Goal: Task Accomplishment & Management: Manage account settings

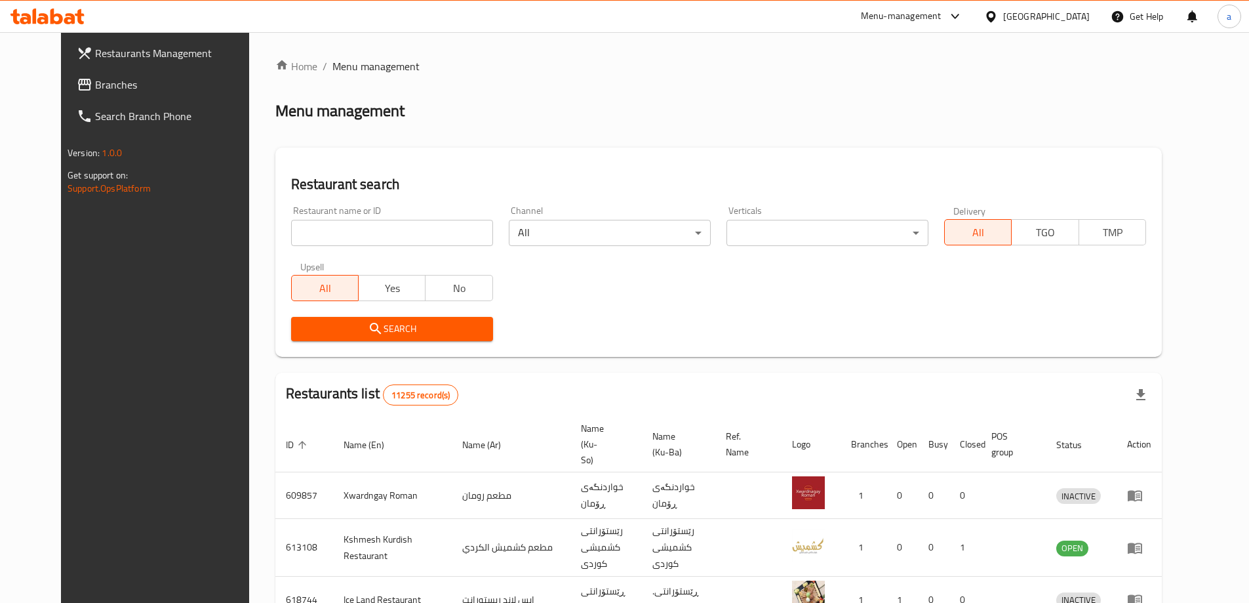
click at [95, 87] on span "Branches" at bounding box center [177, 85] width 164 height 16
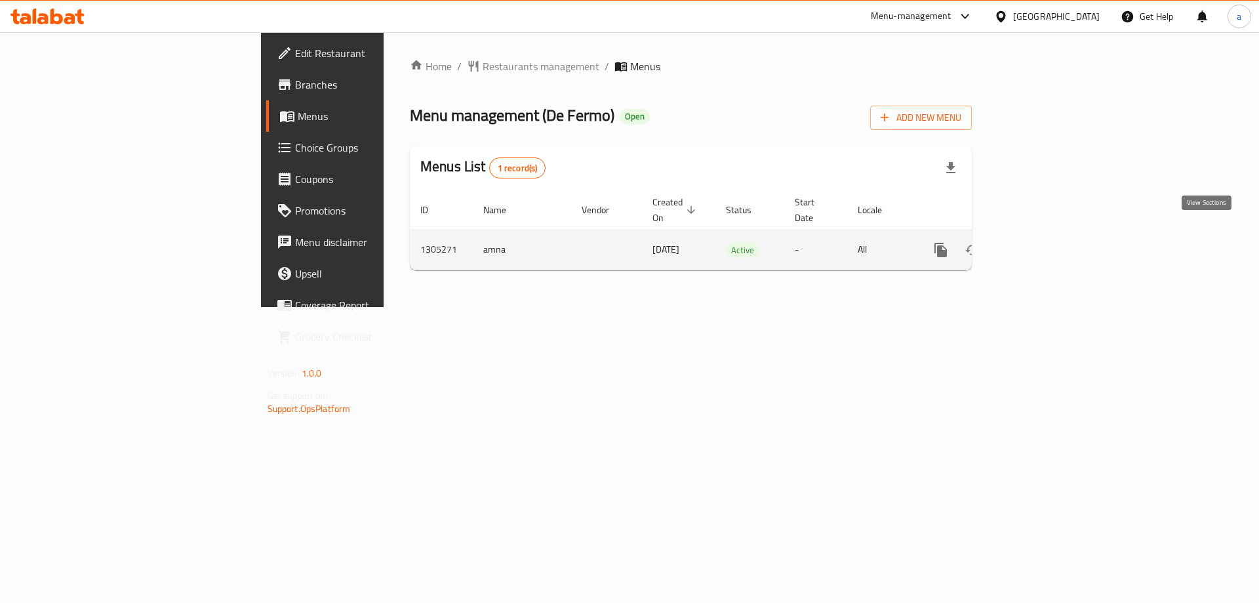
click at [1041, 244] on icon "enhanced table" at bounding box center [1035, 250] width 12 height 12
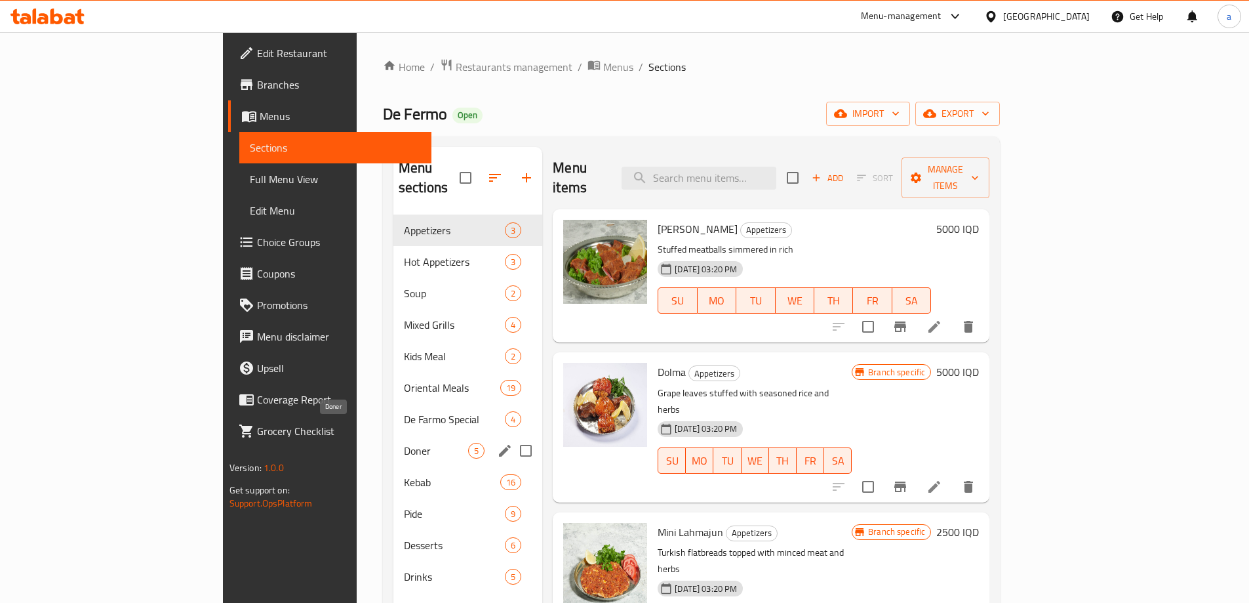
click at [404, 443] on span "Doner" at bounding box center [436, 451] width 64 height 16
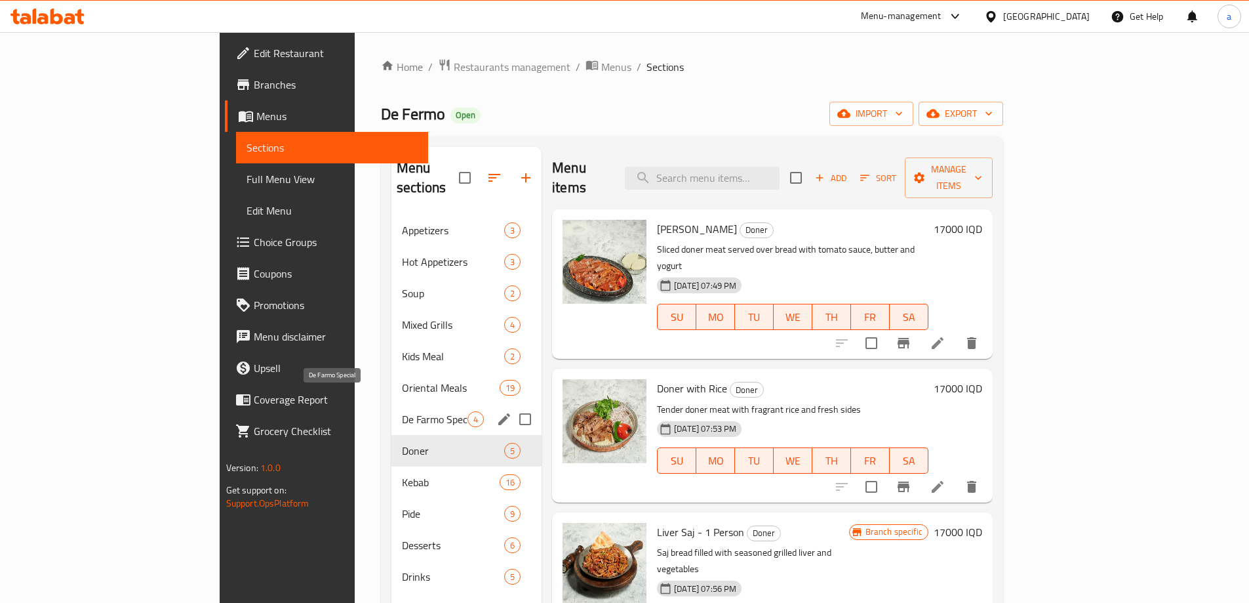
click at [402, 411] on span "De Farmo Special" at bounding box center [435, 419] width 66 height 16
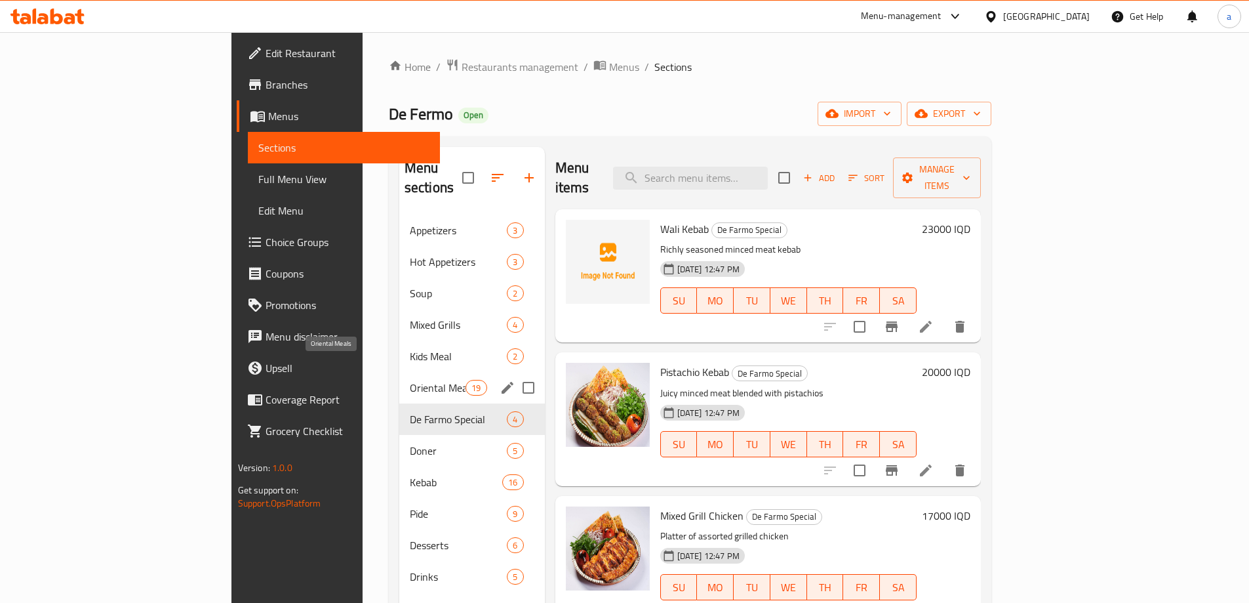
click at [410, 380] on span "Oriental Meals" at bounding box center [438, 388] width 56 height 16
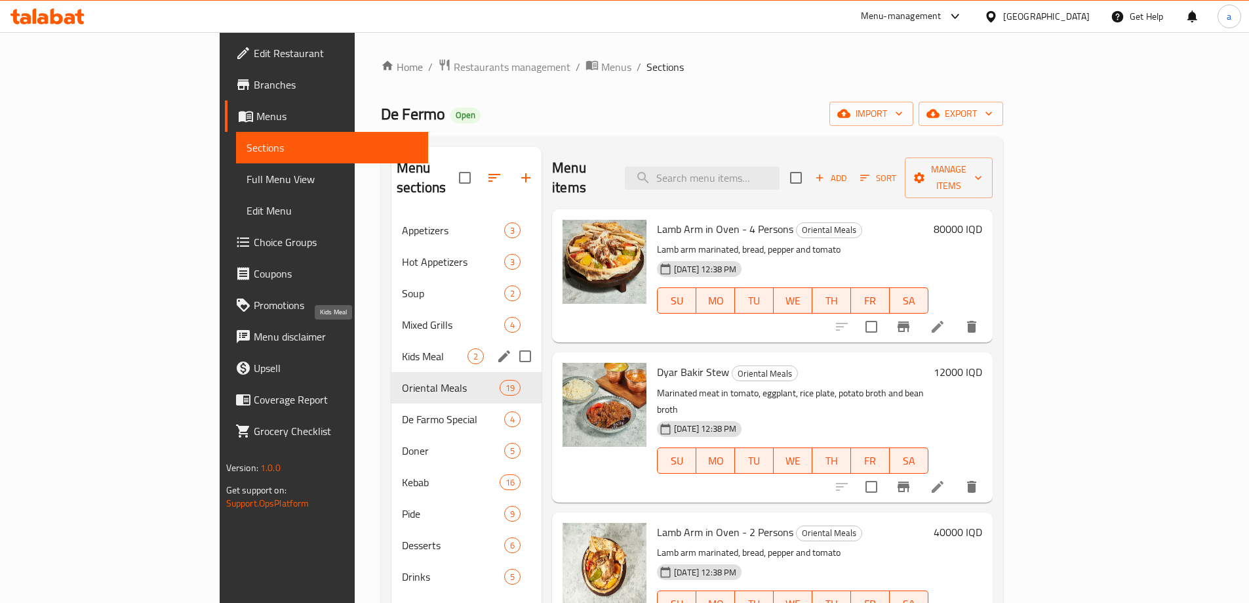
click at [402, 348] on span "Kids Meal" at bounding box center [435, 356] width 66 height 16
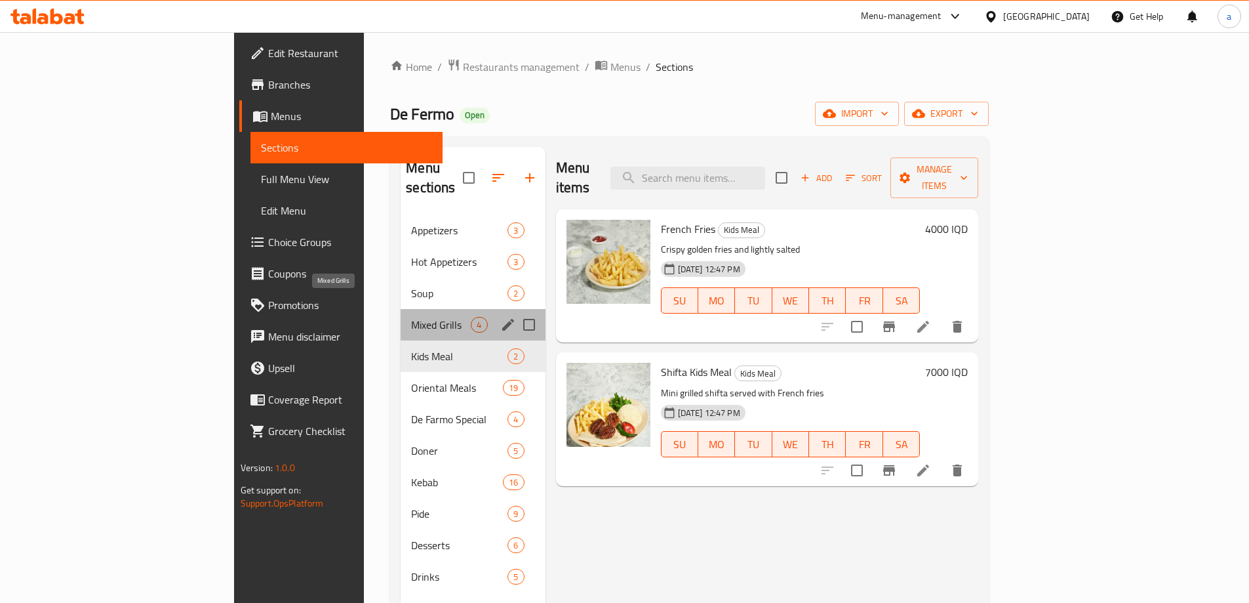
click at [411, 317] on span "Mixed Grills" at bounding box center [441, 325] width 60 height 16
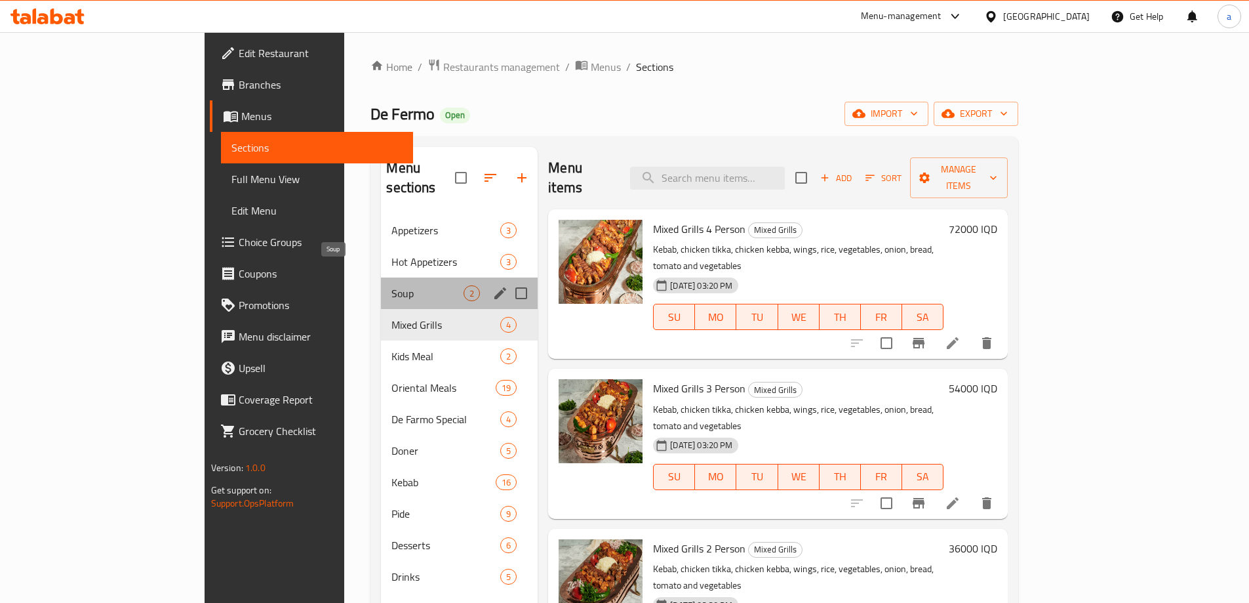
click at [391, 285] on span "Soup" at bounding box center [427, 293] width 72 height 16
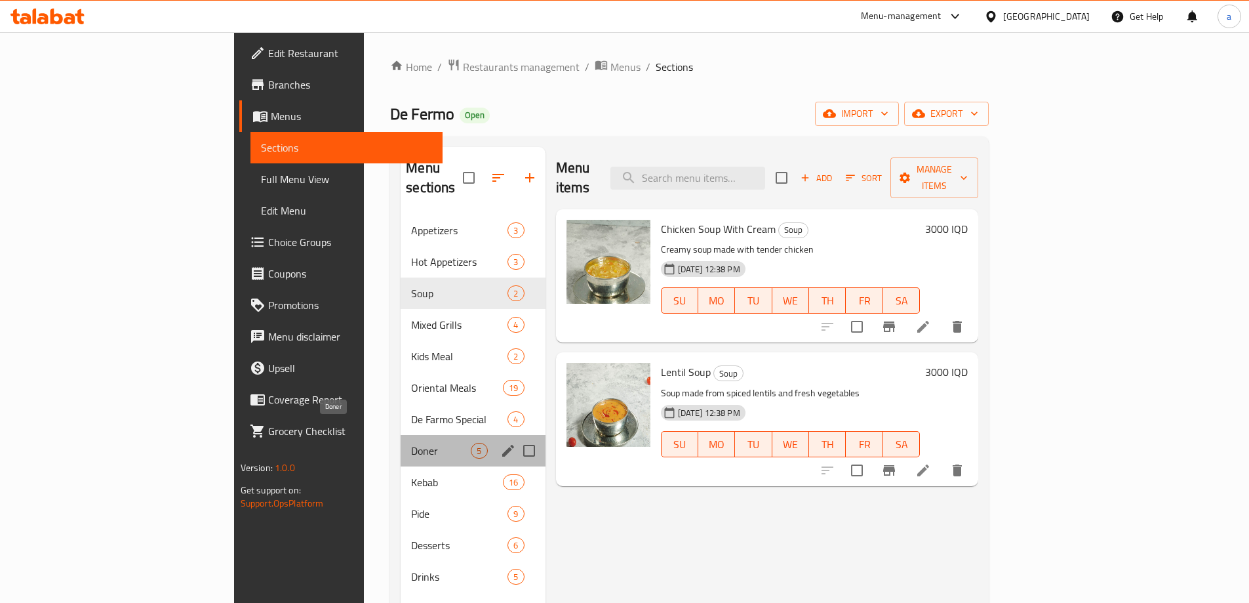
click at [411, 443] on span "Doner" at bounding box center [441, 451] width 60 height 16
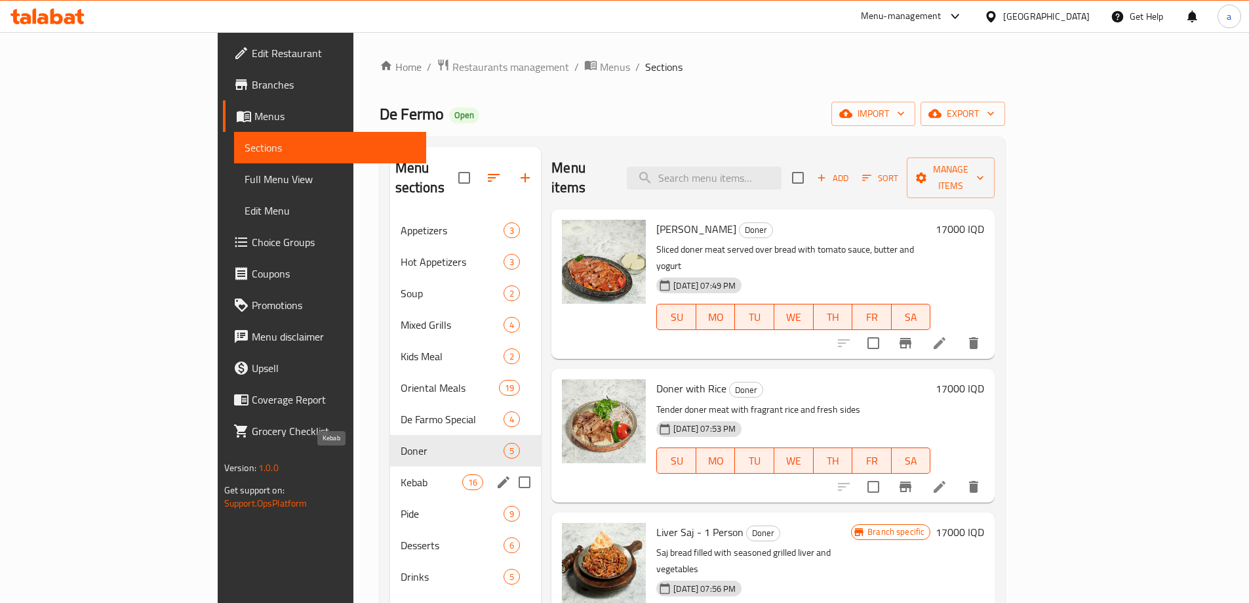
click at [401, 474] on span "Kebab" at bounding box center [432, 482] width 62 height 16
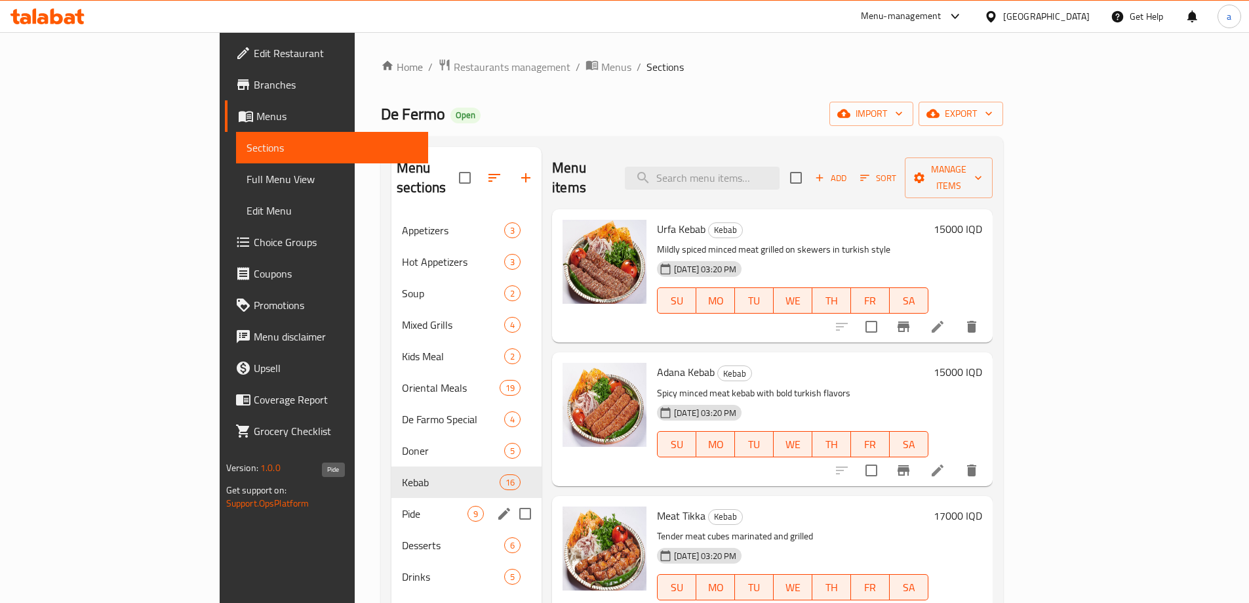
click at [402, 505] on span "Pide" at bounding box center [435, 513] width 66 height 16
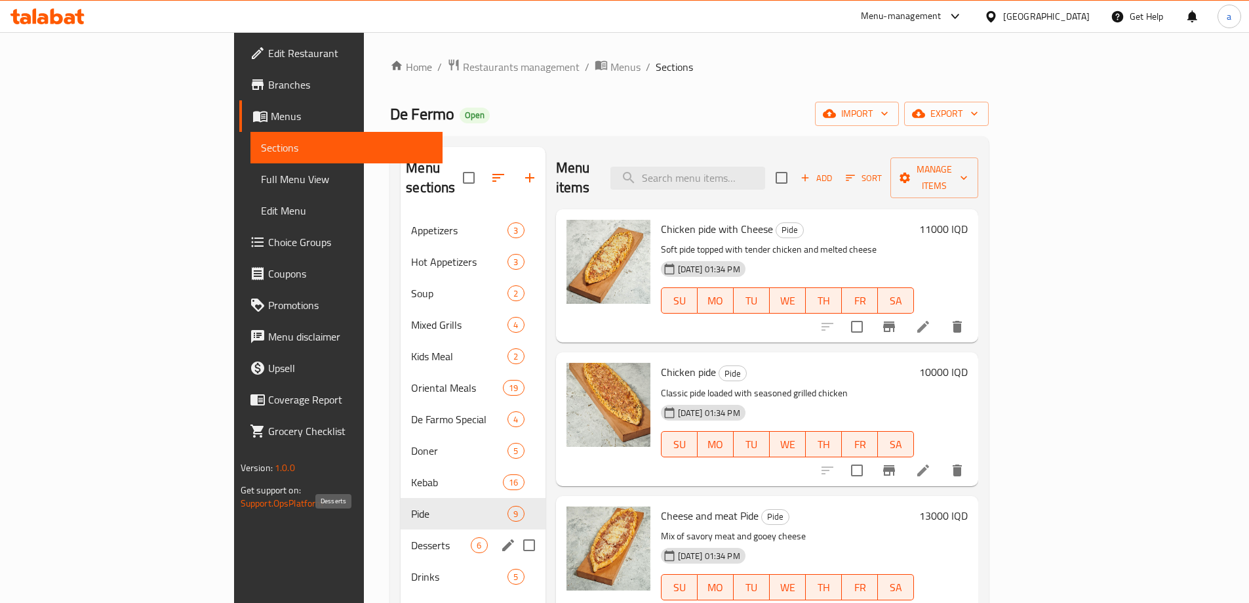
click at [411, 537] on span "Desserts" at bounding box center [441, 545] width 60 height 16
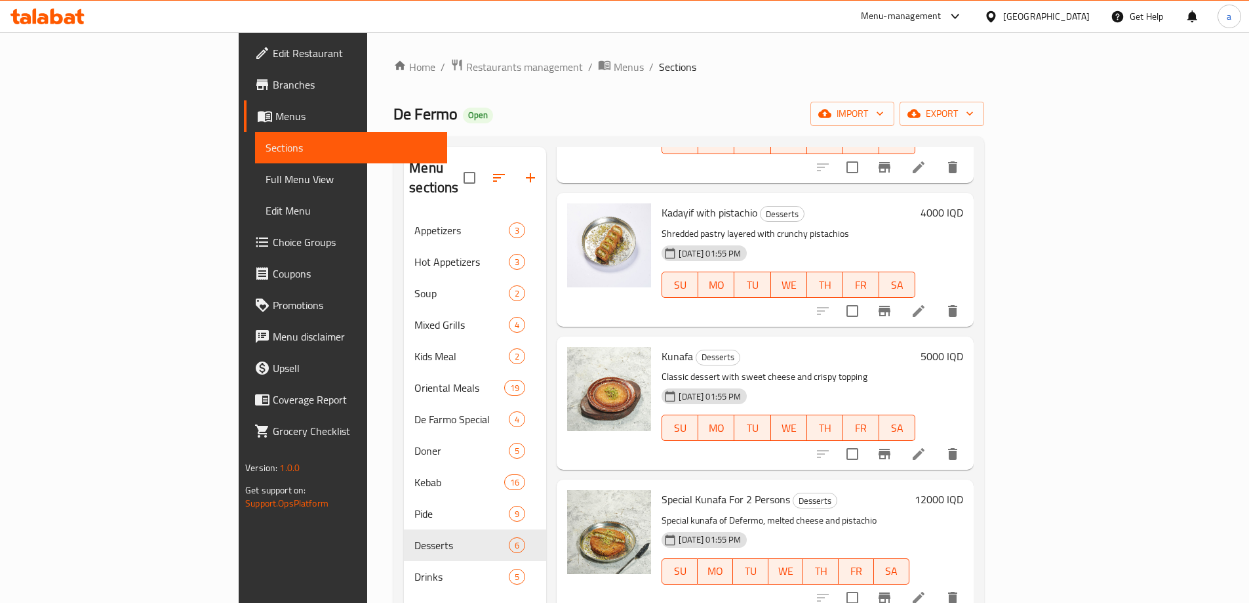
scroll to position [197, 0]
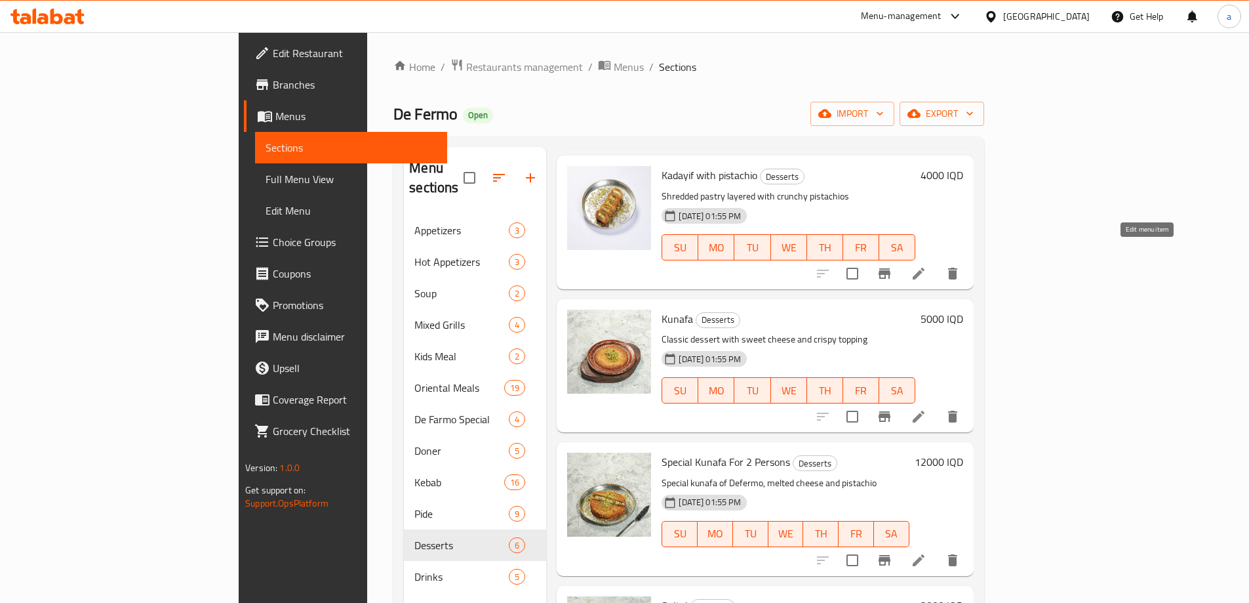
click at [926, 266] on icon at bounding box center [919, 274] width 16 height 16
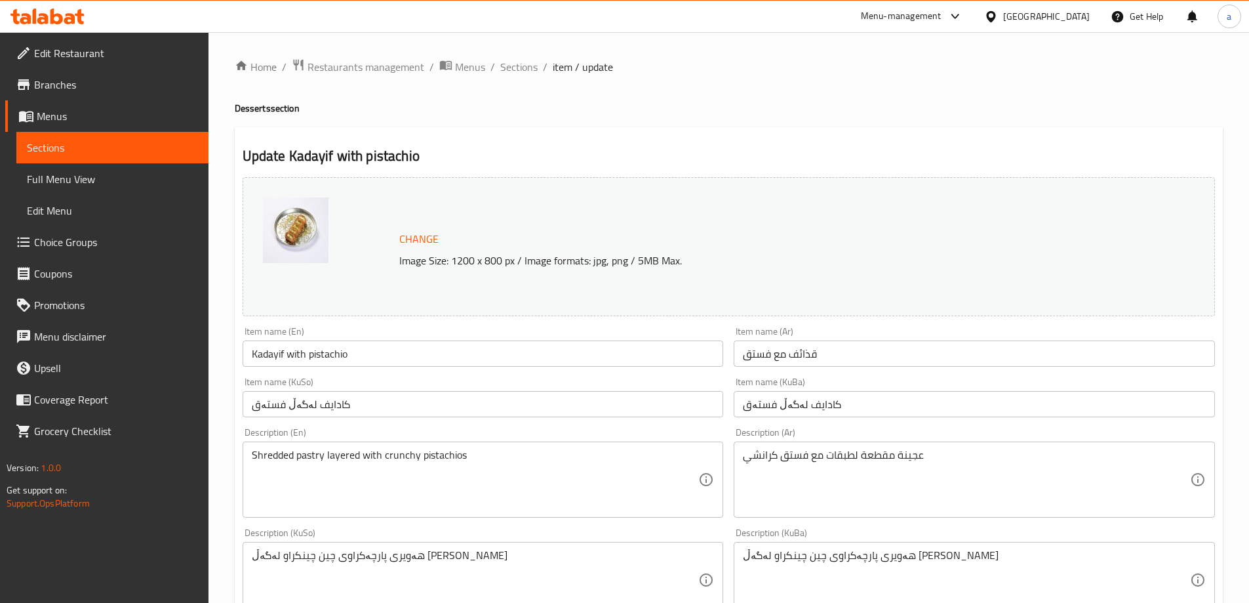
click at [312, 353] on input "Kadayif with pistachio" at bounding box center [483, 353] width 481 height 26
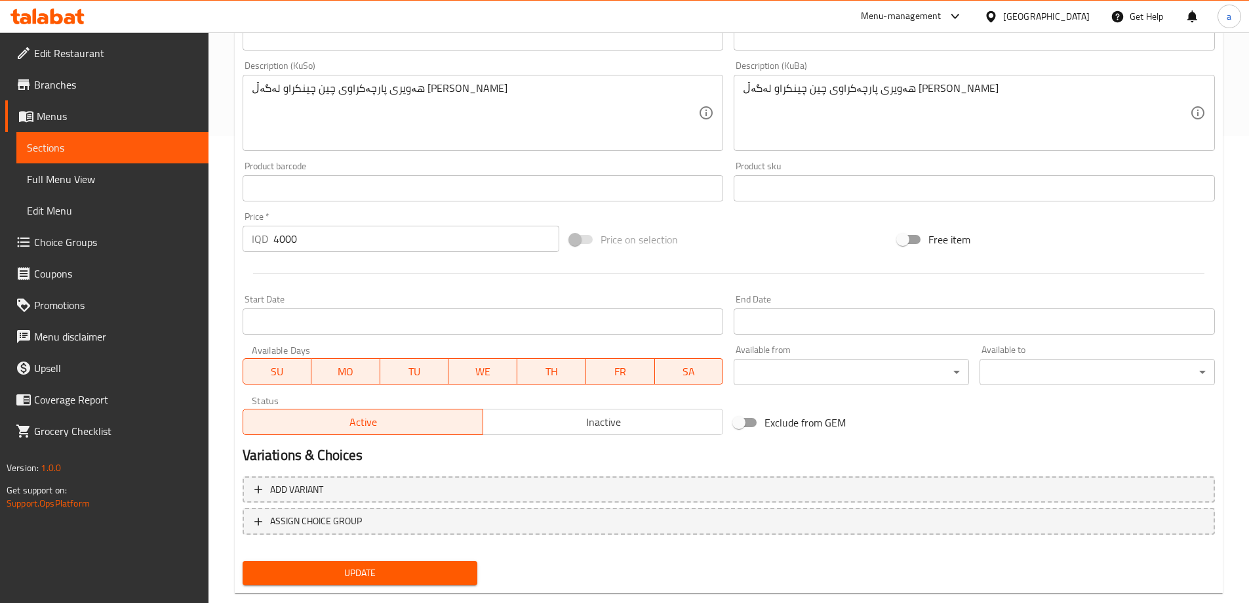
scroll to position [494, 0]
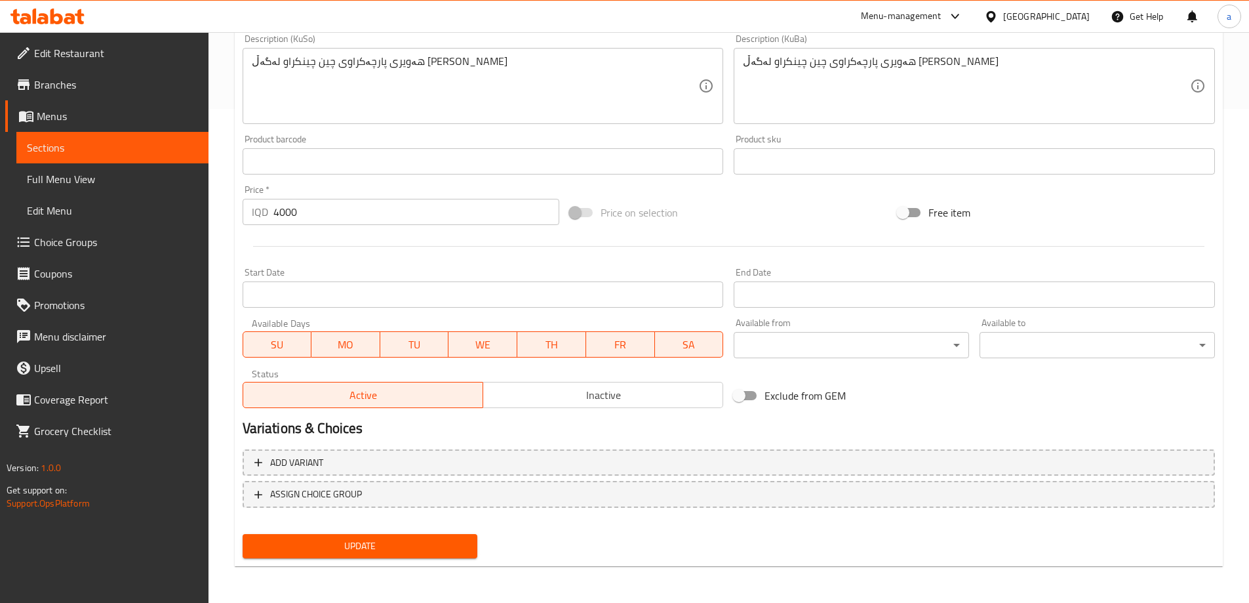
type input "Kadayif with Pistachio"
click at [441, 539] on span "Update" at bounding box center [360, 546] width 214 height 16
click at [171, 142] on span "Sections" at bounding box center [112, 148] width 171 height 16
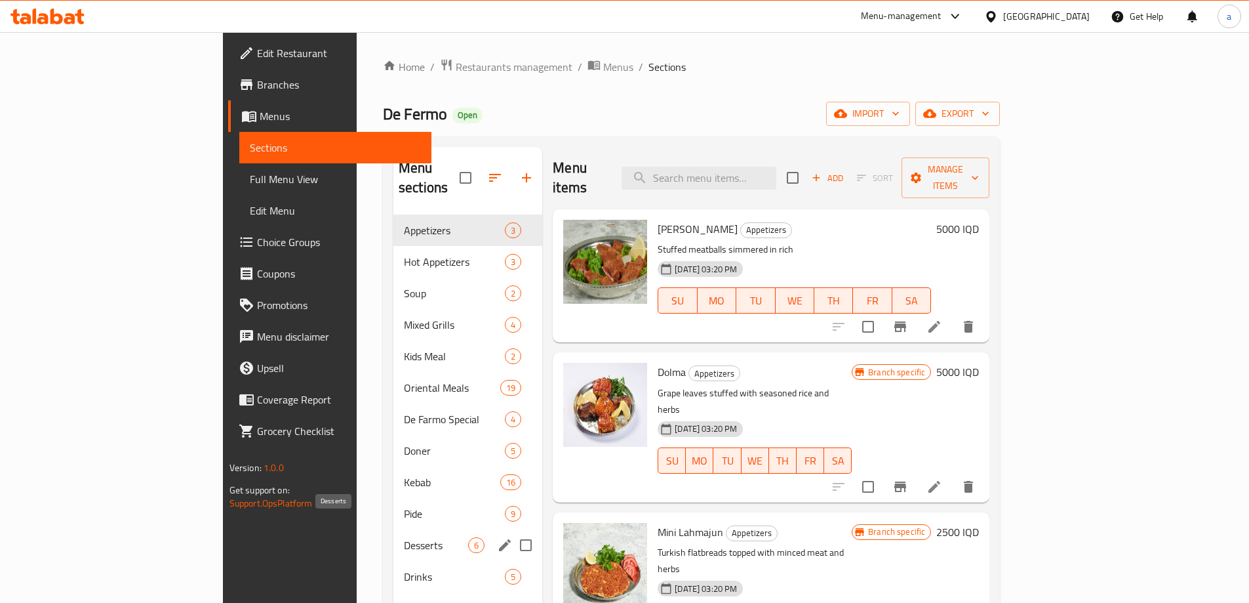
click at [404, 537] on span "Desserts" at bounding box center [436, 545] width 64 height 16
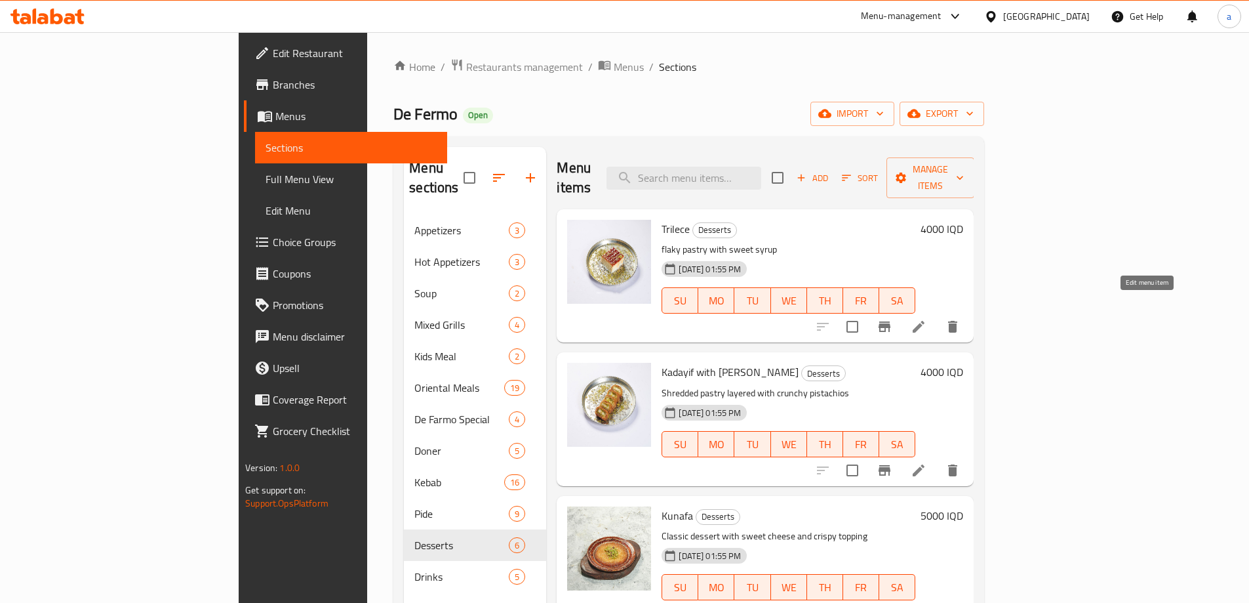
click at [926, 319] on icon at bounding box center [919, 327] width 16 height 16
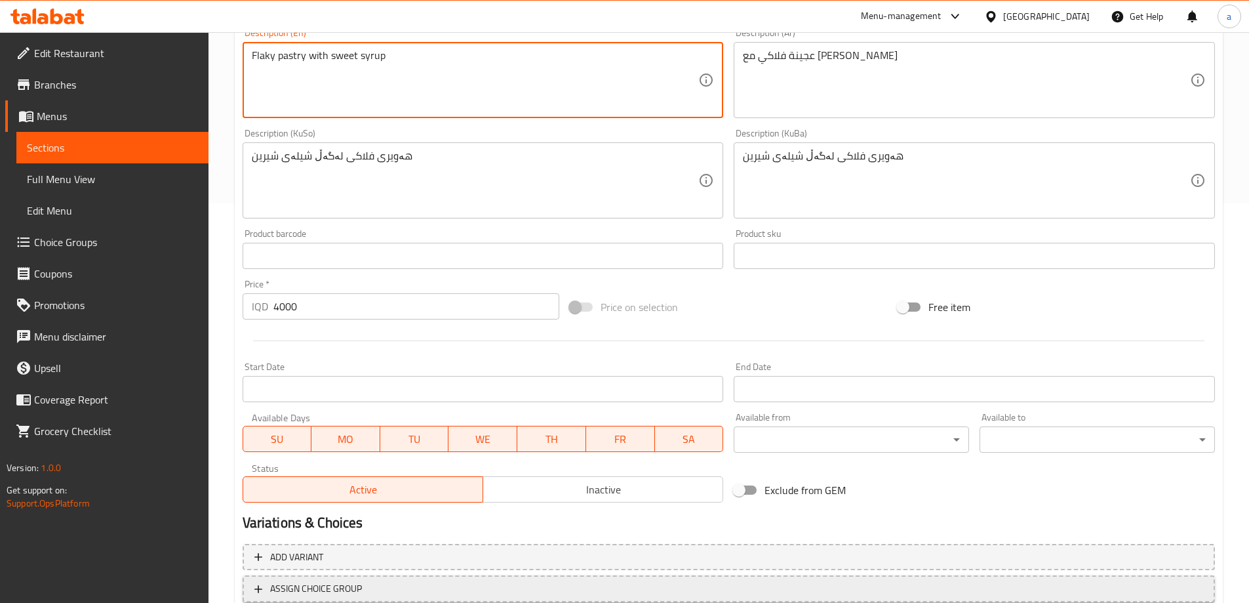
scroll to position [494, 0]
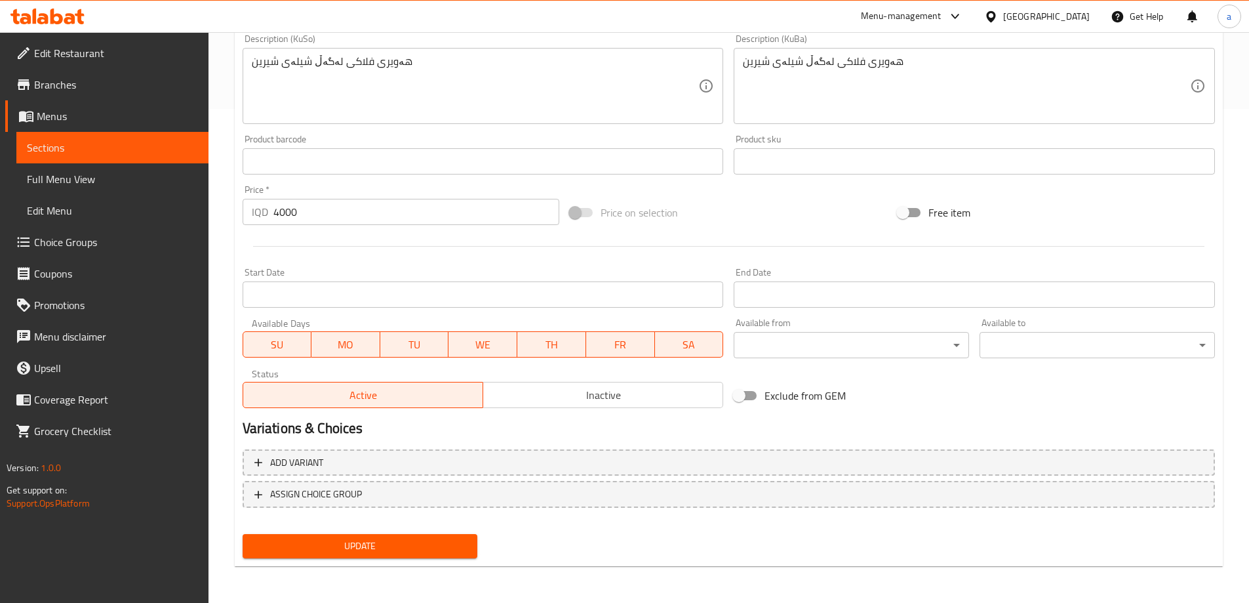
type textarea "Flaky pastry with sweet syrup"
click at [386, 542] on span "Update" at bounding box center [360, 546] width 214 height 16
click at [367, 545] on span "Update" at bounding box center [360, 546] width 214 height 16
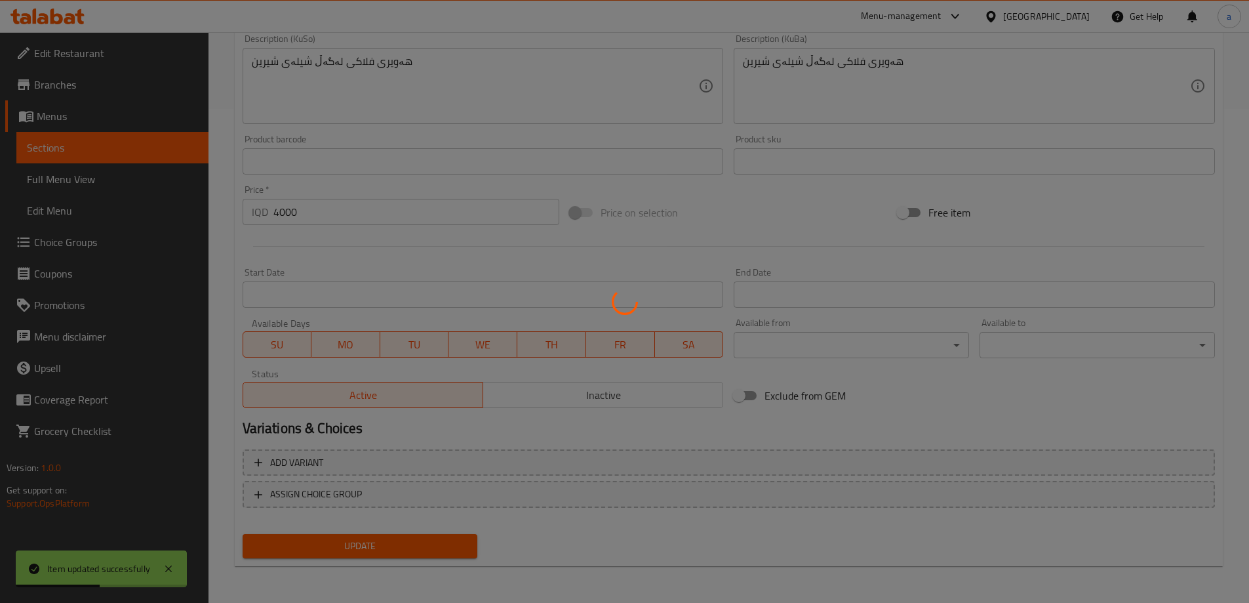
click at [115, 168] on div at bounding box center [624, 301] width 1249 height 603
click at [113, 180] on div at bounding box center [624, 301] width 1249 height 603
click at [114, 180] on div at bounding box center [624, 301] width 1249 height 603
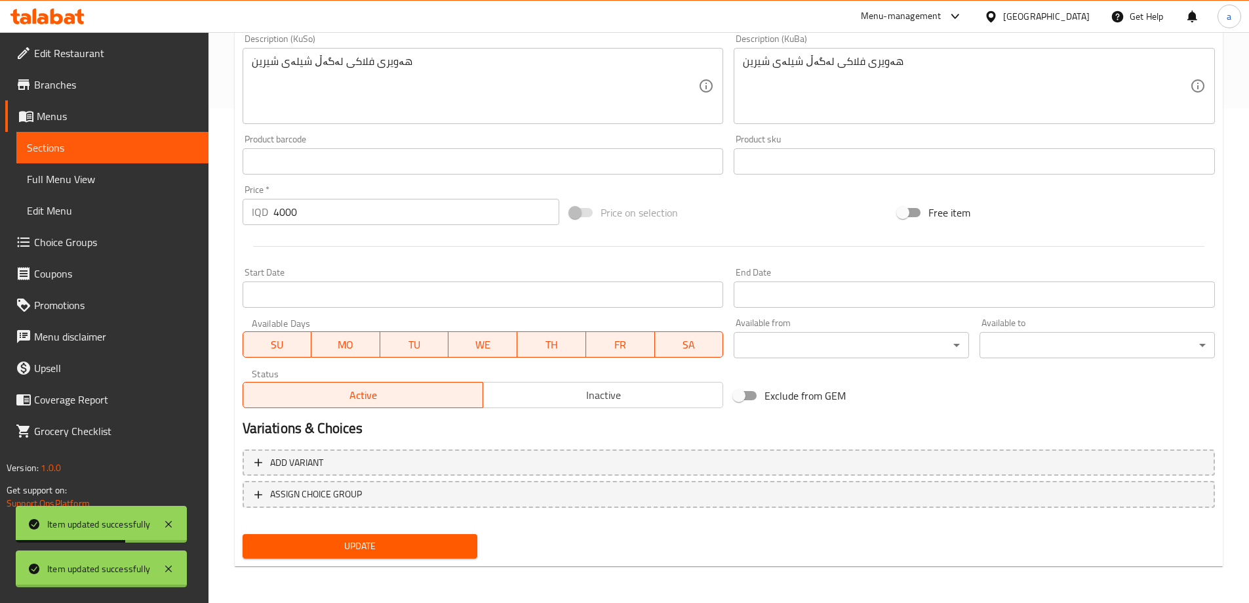
click at [114, 180] on div at bounding box center [624, 301] width 1249 height 603
click at [114, 180] on span "Full Menu View" at bounding box center [112, 179] width 171 height 16
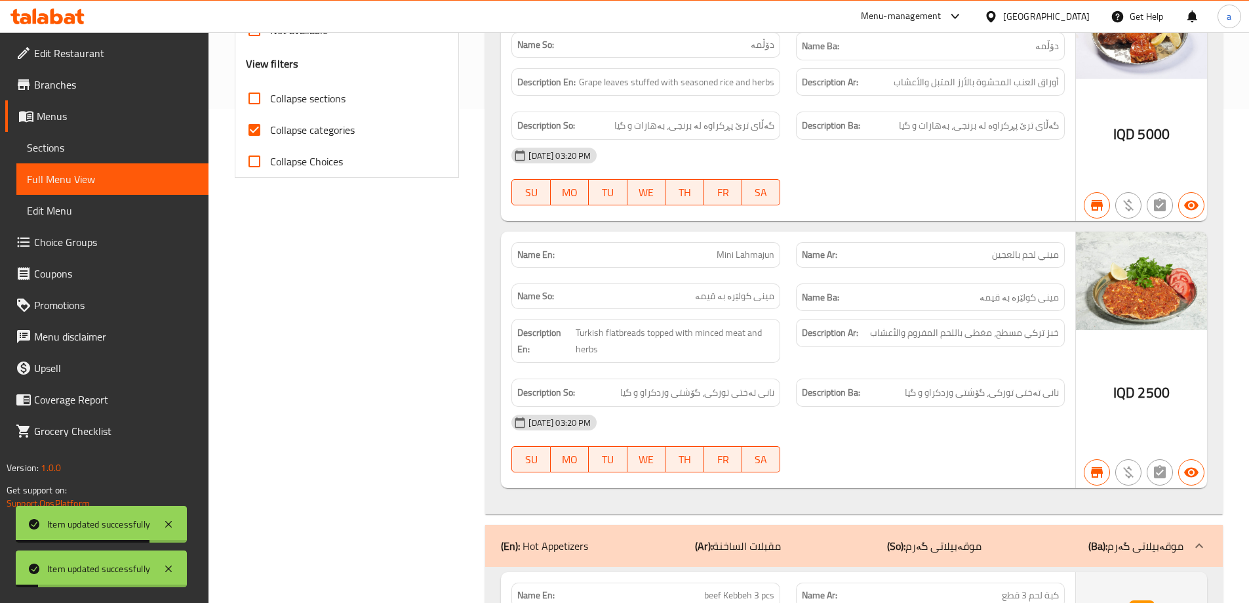
click at [261, 131] on input "Collapse categories" at bounding box center [254, 129] width 31 height 31
checkbox input "false"
click at [270, 98] on span "Collapse sections" at bounding box center [307, 98] width 75 height 16
click at [270, 98] on input "Collapse sections" at bounding box center [254, 98] width 31 height 31
checkbox input "true"
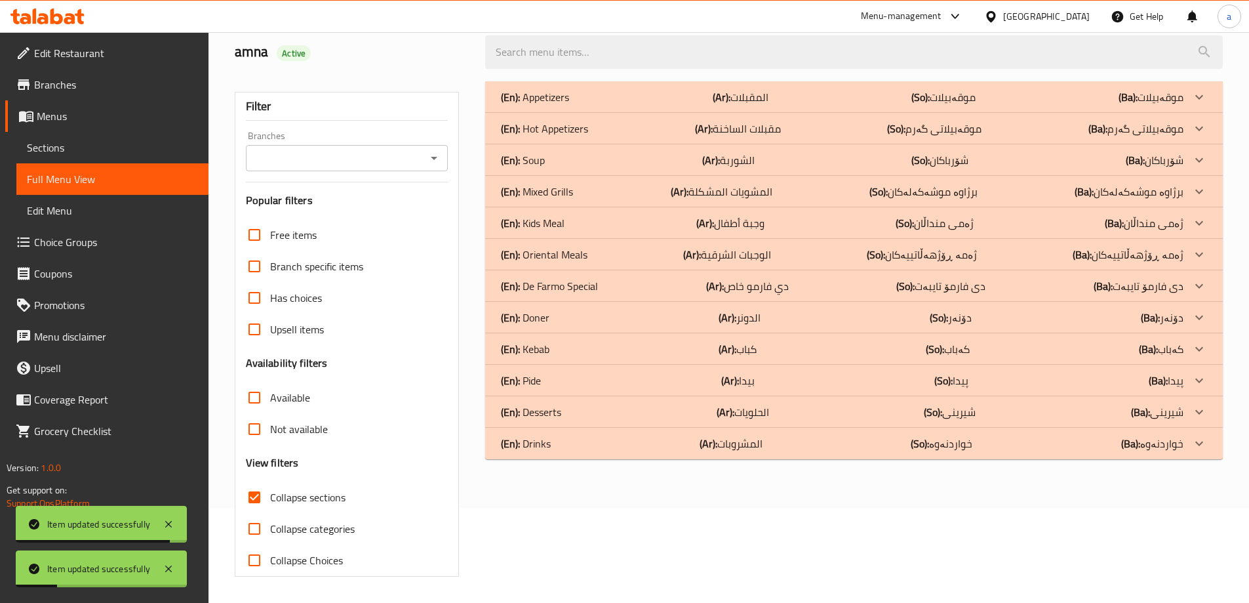
scroll to position [95, 0]
click at [430, 157] on icon "Open" at bounding box center [434, 158] width 16 height 16
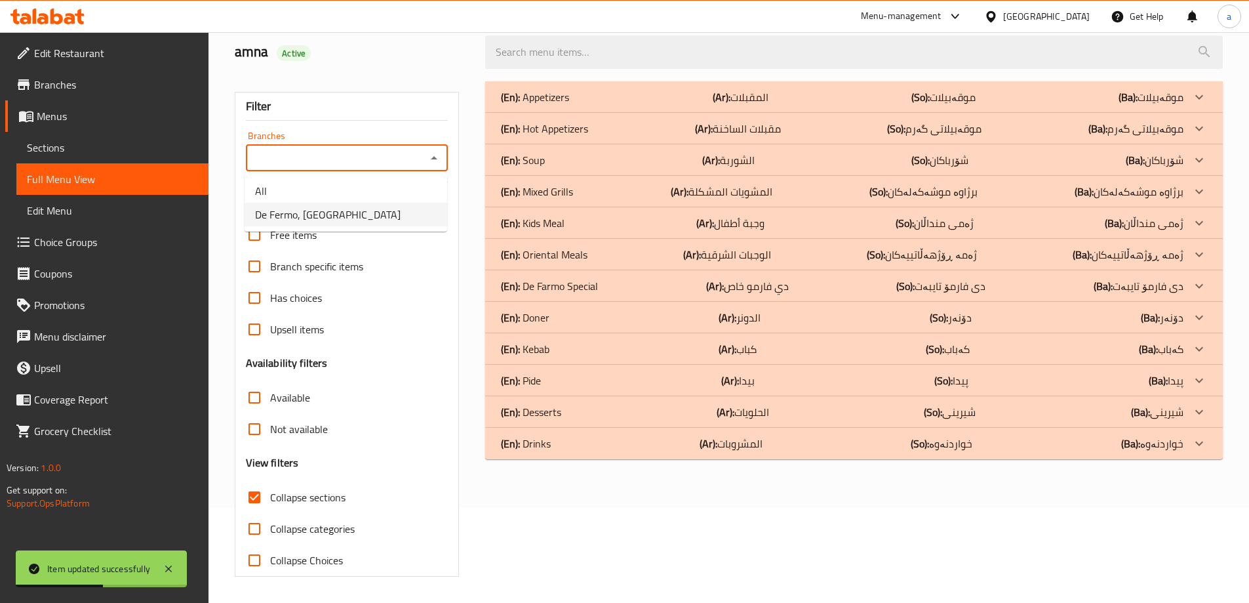
click at [412, 222] on li "De Fermo, Darwaza City" at bounding box center [346, 215] width 203 height 24
type input "De Fermo, Darwaza City"
click at [1200, 105] on icon at bounding box center [1199, 97] width 16 height 16
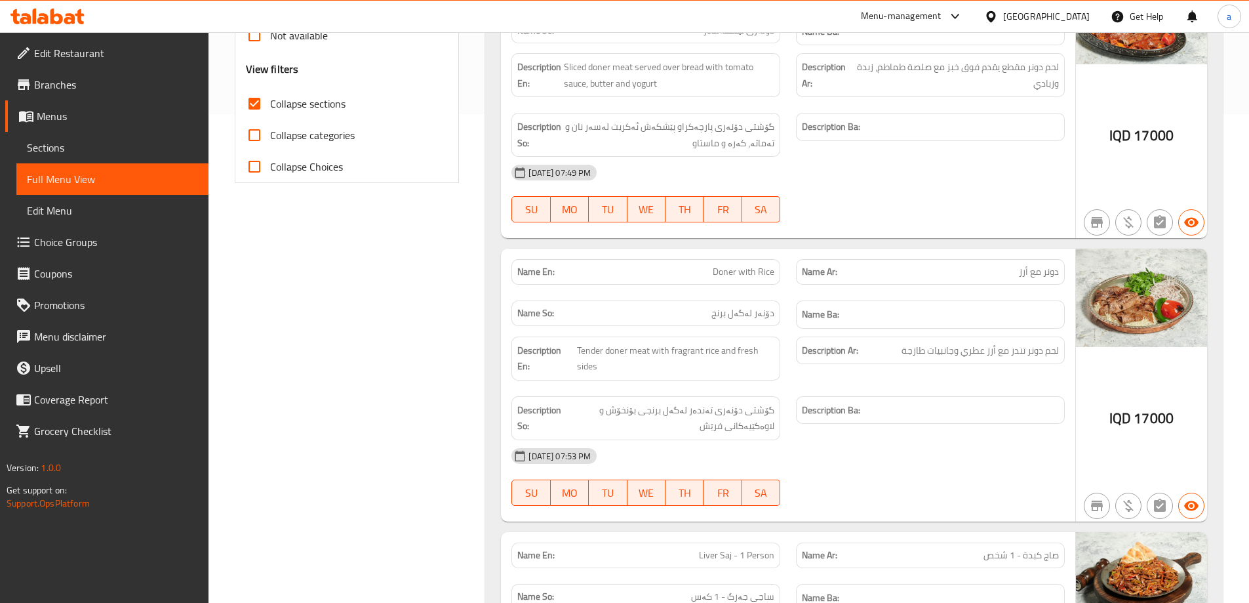
scroll to position [292, 0]
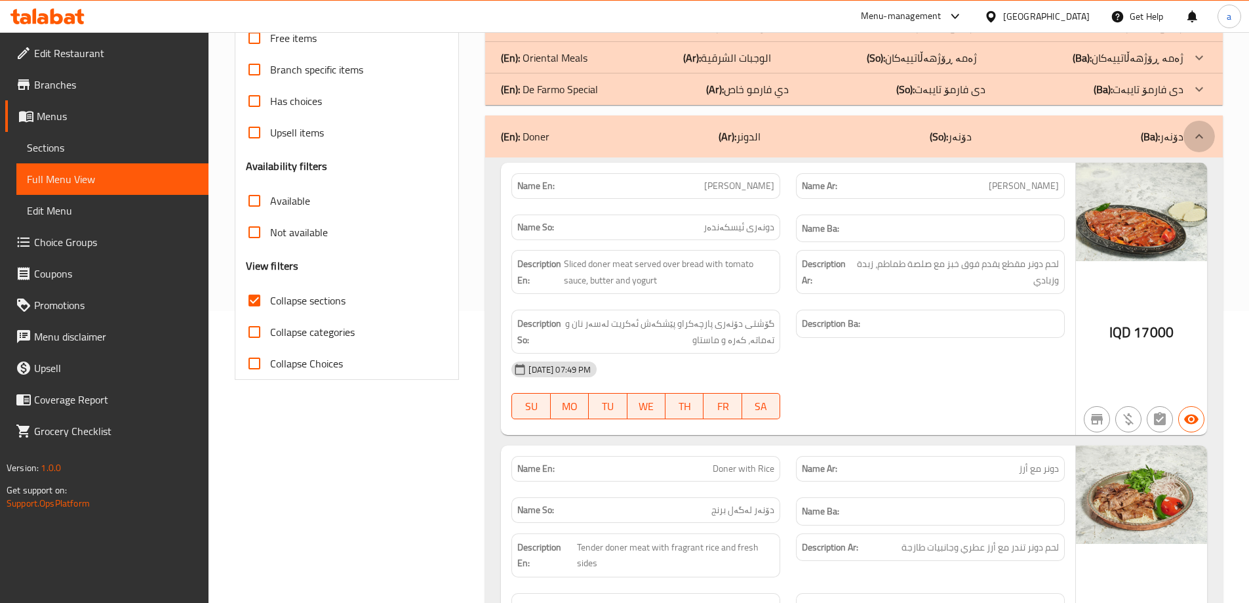
click at [1196, 146] on div at bounding box center [1198, 136] width 31 height 31
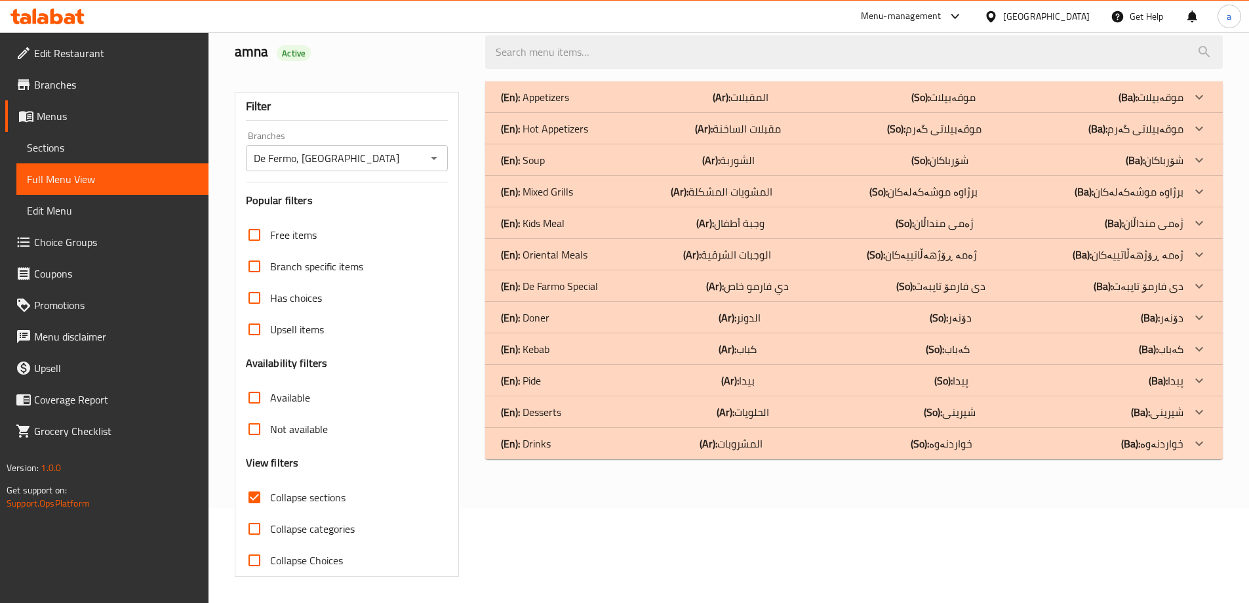
scroll to position [95, 0]
click at [1191, 113] on div at bounding box center [1198, 96] width 31 height 31
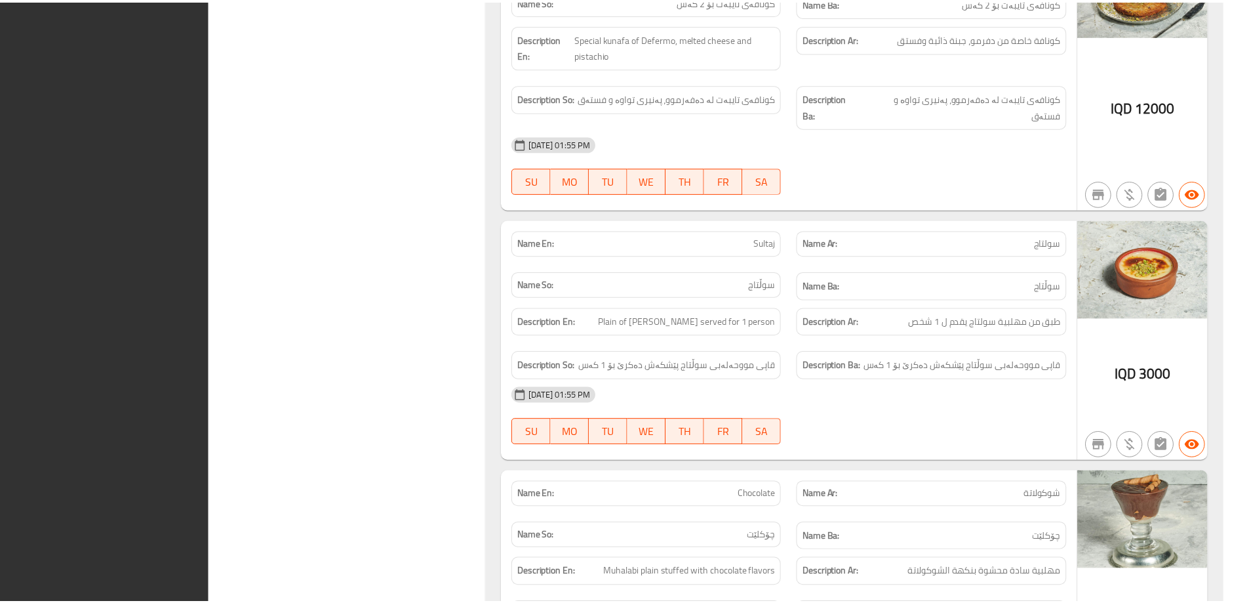
scroll to position [1599, 0]
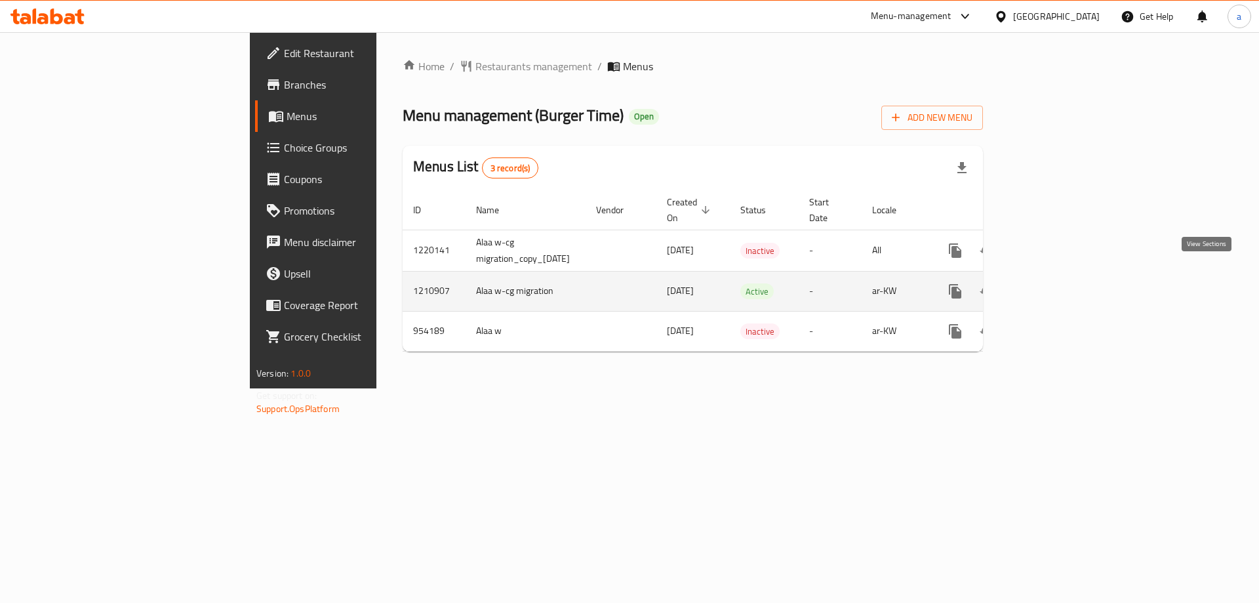
click at [1058, 283] on icon "enhanced table" at bounding box center [1050, 291] width 16 height 16
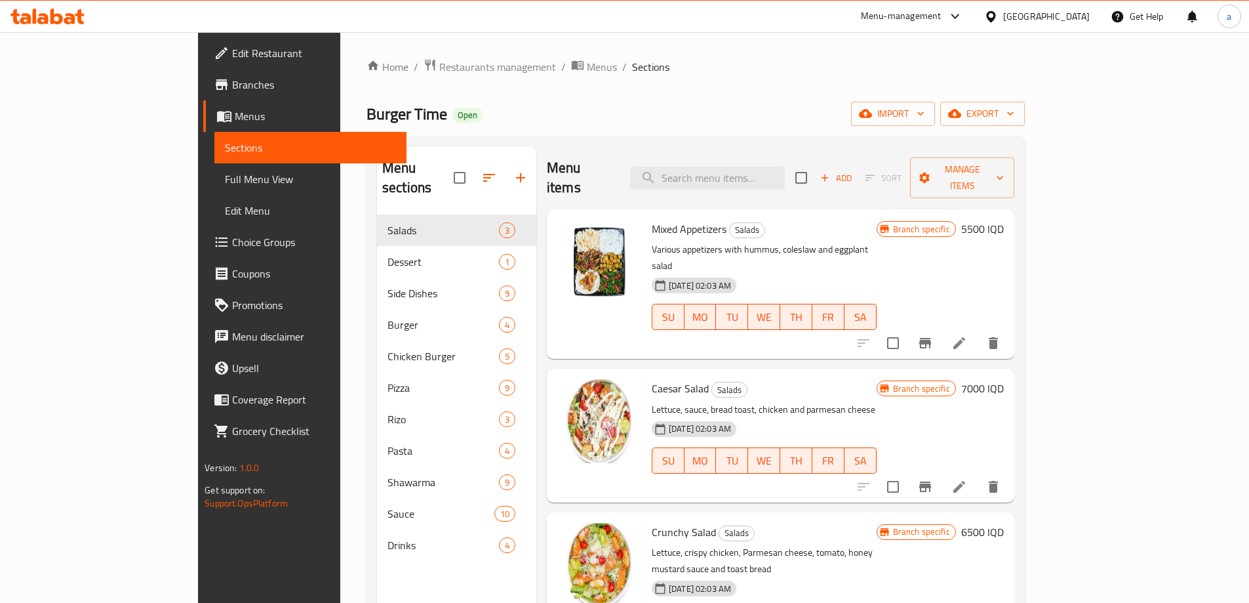
click at [225, 184] on span "Full Menu View" at bounding box center [310, 179] width 171 height 16
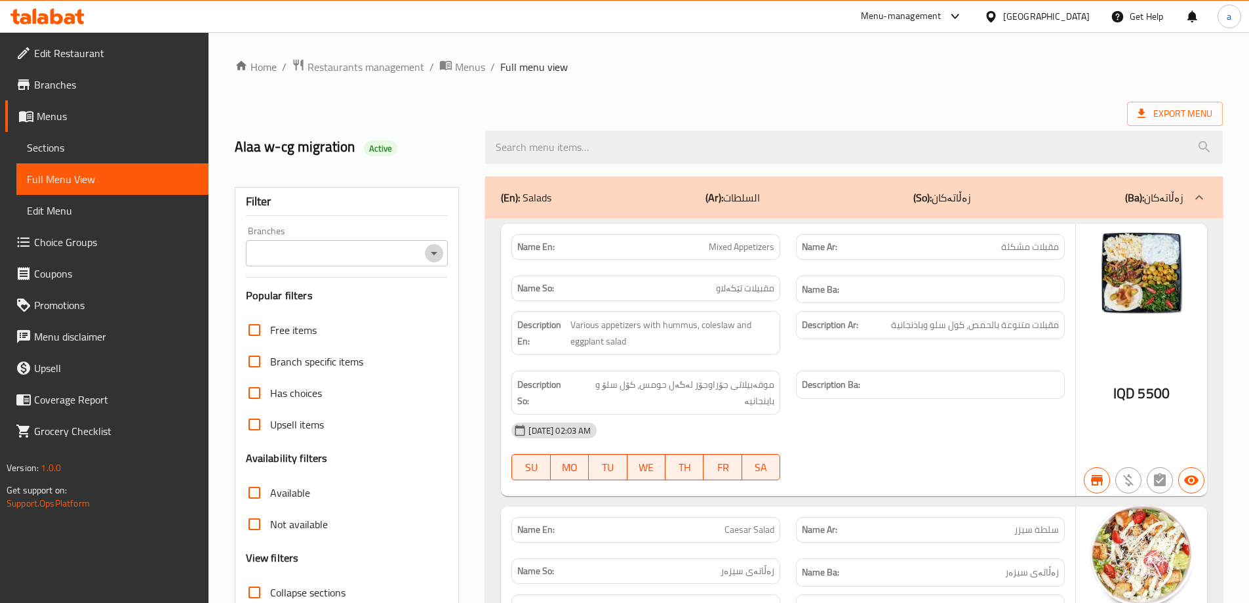
click at [431, 255] on icon "Open" at bounding box center [434, 253] width 16 height 16
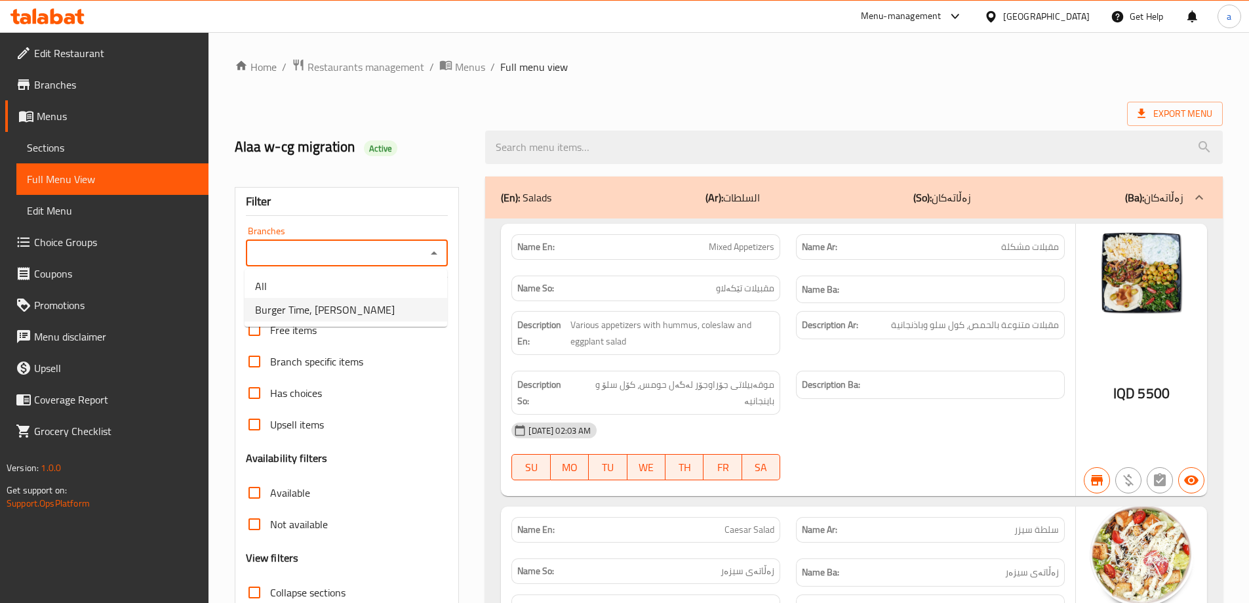
click at [409, 304] on li "Burger Time, [PERSON_NAME]" at bounding box center [346, 310] width 203 height 24
type input "Burger Time, [PERSON_NAME]"
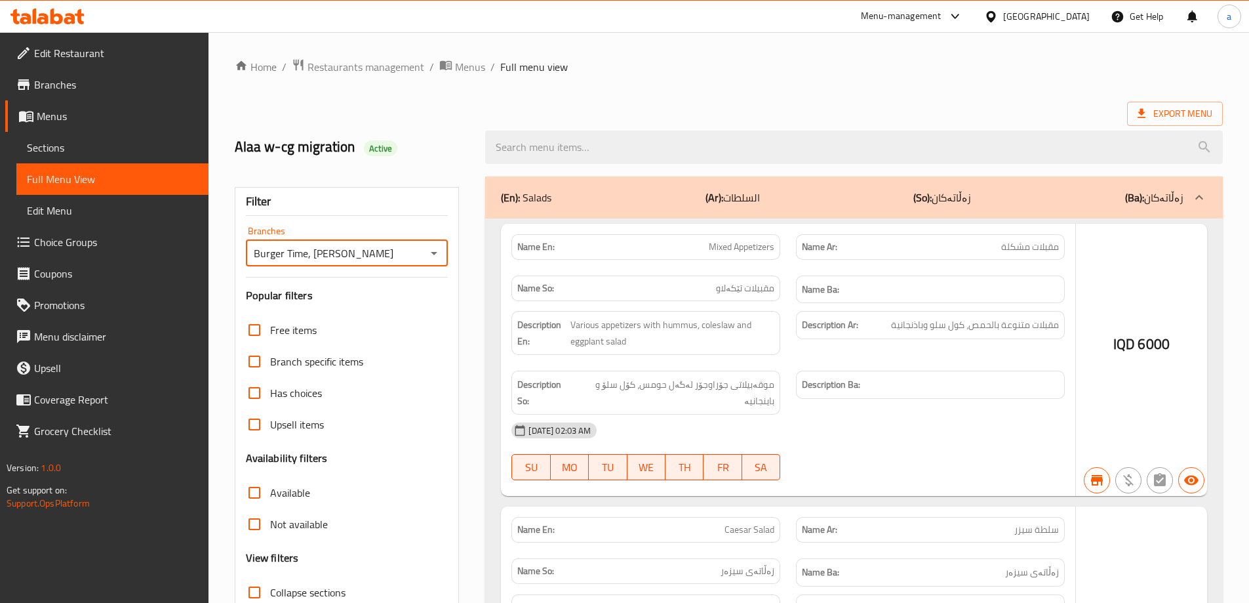
click at [677, 149] on div at bounding box center [624, 301] width 1249 height 603
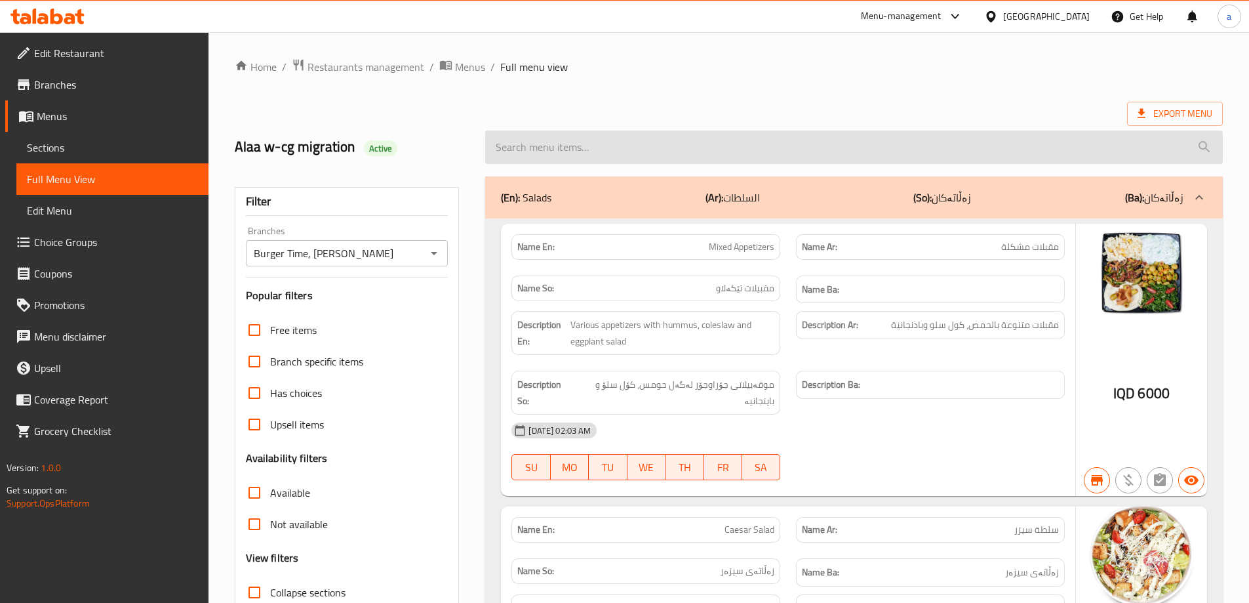
click at [669, 155] on input "search" at bounding box center [854, 146] width 738 height 33
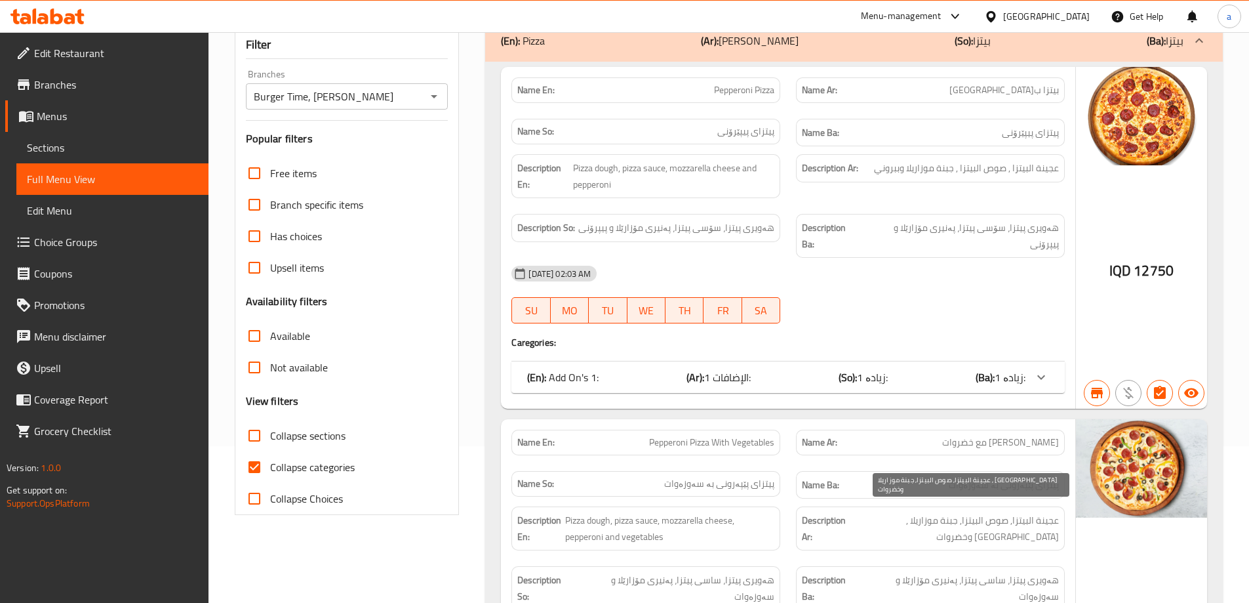
scroll to position [138, 0]
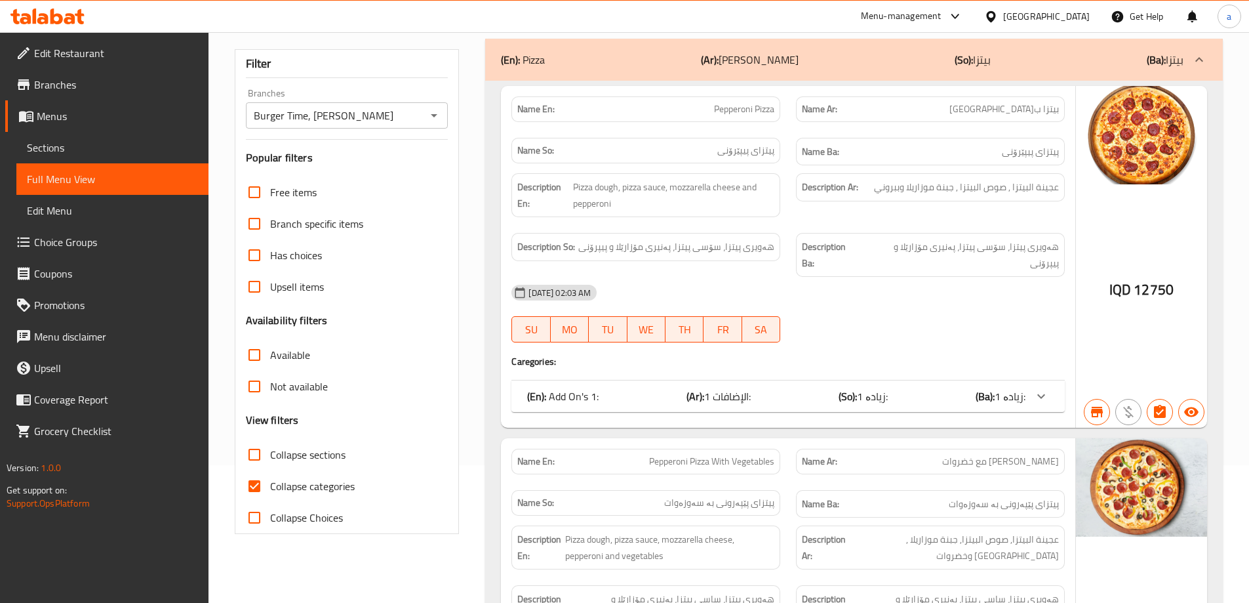
type input "pepperoni pizza"
click at [1027, 381] on div at bounding box center [1040, 395] width 31 height 31
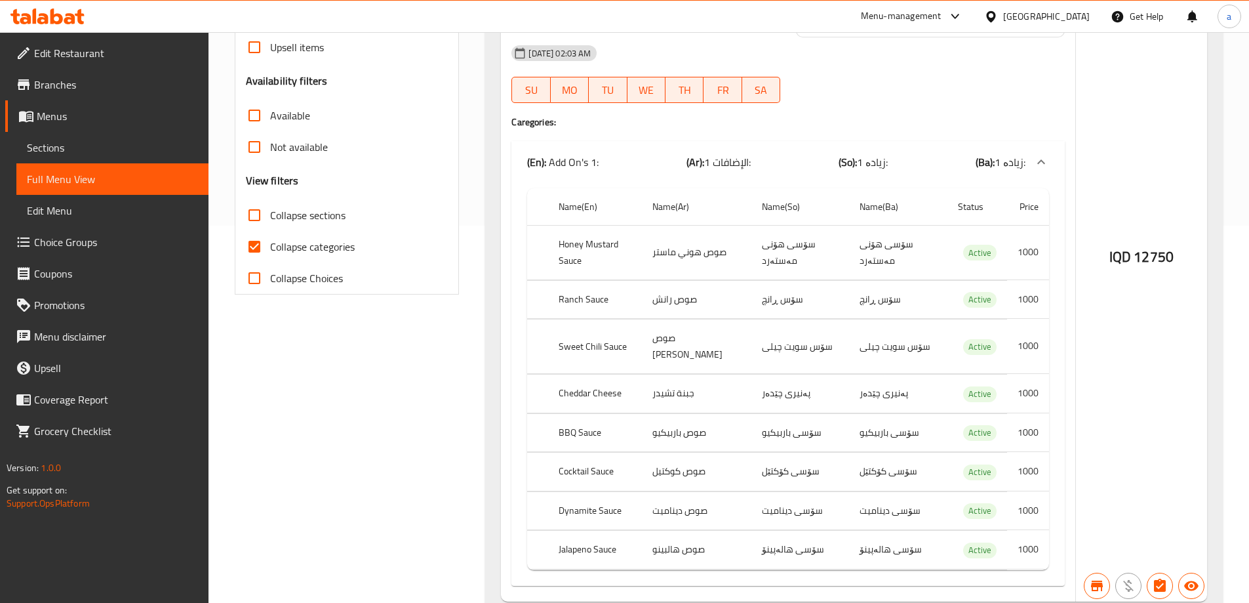
scroll to position [334, 0]
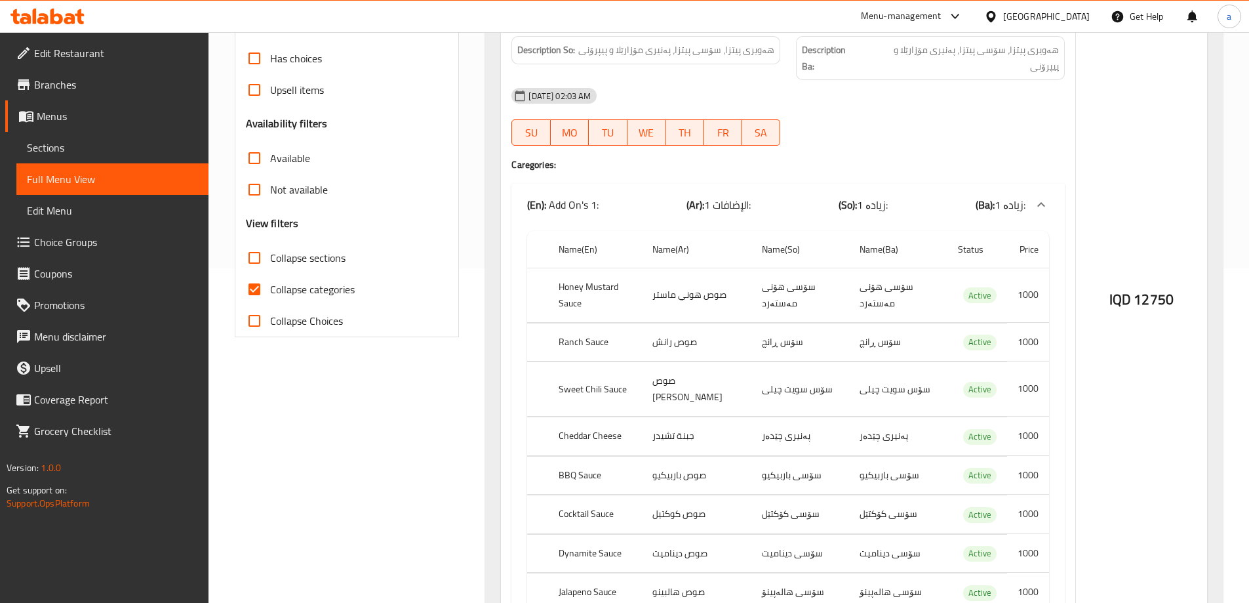
click at [1019, 195] on span "زیادە 1:" at bounding box center [1010, 205] width 31 height 20
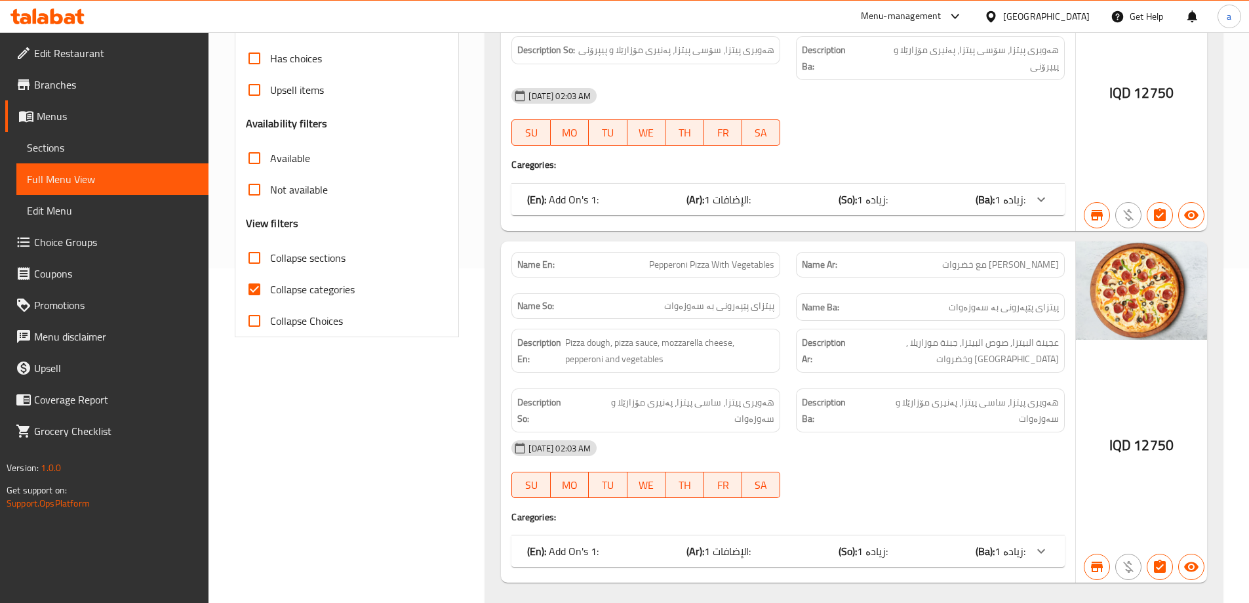
click at [296, 294] on span "Collapse categories" at bounding box center [312, 289] width 85 height 16
click at [270, 294] on input "Collapse categories" at bounding box center [254, 288] width 31 height 31
checkbox input "false"
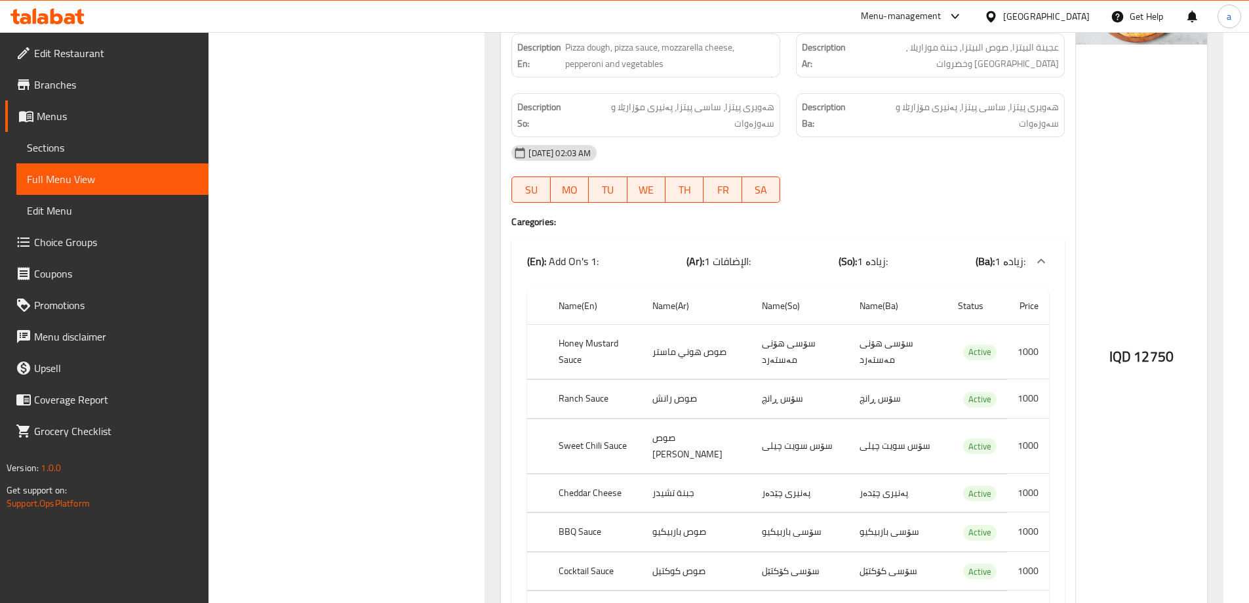
scroll to position [964, 0]
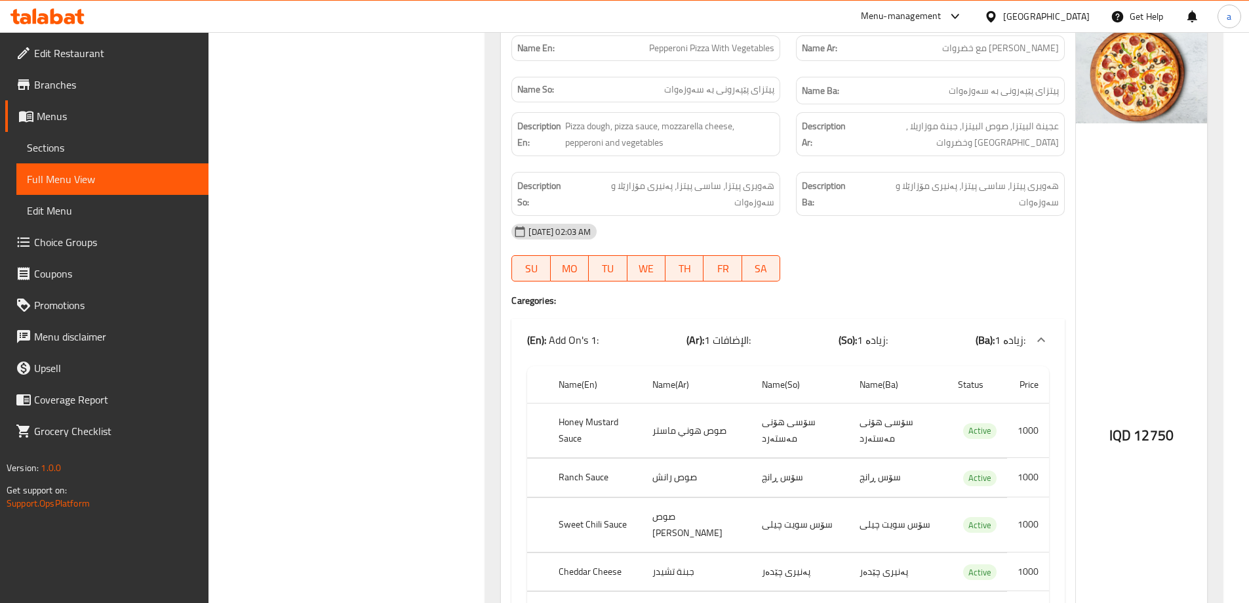
click at [542, 279] on div "Name En: Pepperoni Pizza With Vegetables Name Ar: بيتزا بيبروني مع خضروات Name …" at bounding box center [788, 402] width 574 height 755
click at [539, 294] on h4 "Caregories:" at bounding box center [787, 300] width 553 height 13
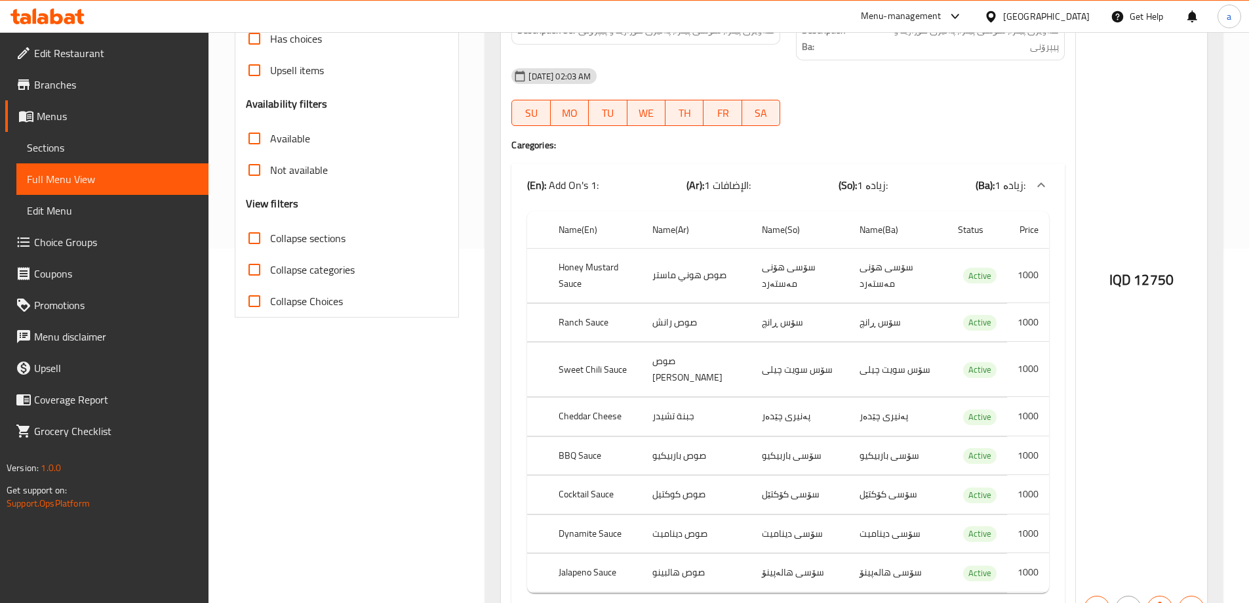
scroll to position [0, 0]
